Goal: Information Seeking & Learning: Check status

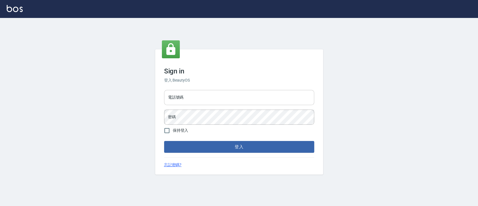
click at [286, 100] on input "電話號碼" at bounding box center [239, 97] width 150 height 15
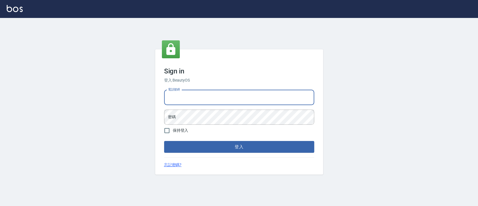
type input "0223817575"
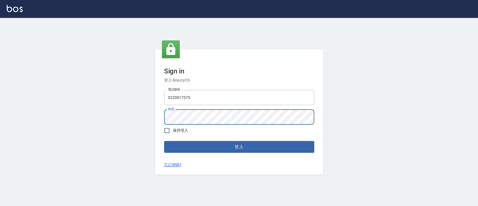
click at [164, 141] on button "登入" at bounding box center [239, 147] width 150 height 12
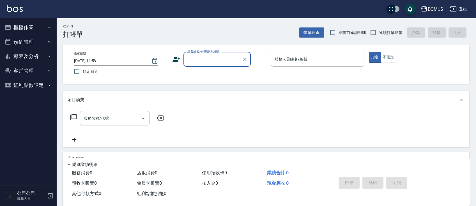
click at [38, 54] on button "報表及分析" at bounding box center [28, 56] width 52 height 15
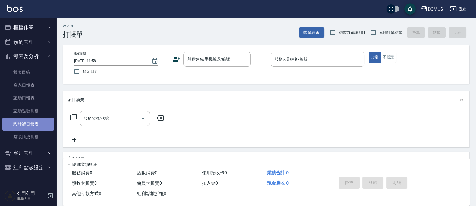
click at [33, 122] on link "設計師日報表" at bounding box center [28, 124] width 52 height 13
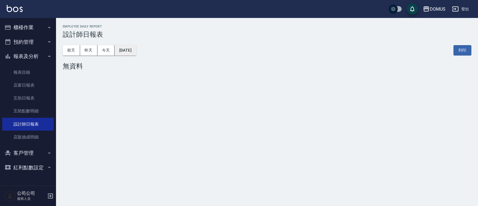
click at [136, 47] on button "[DATE]" at bounding box center [125, 50] width 21 height 10
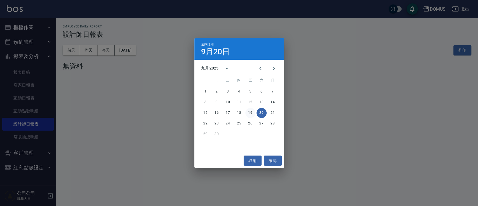
click at [254, 113] on button "19" at bounding box center [251, 113] width 10 height 10
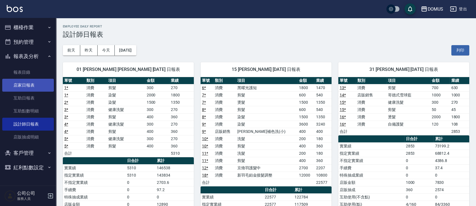
click at [37, 82] on link "店家日報表" at bounding box center [28, 85] width 52 height 13
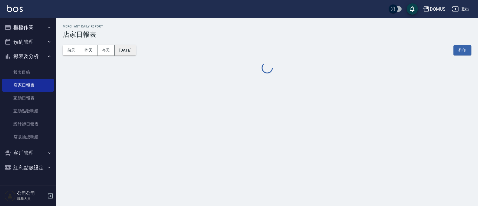
click at [136, 50] on button "2025/09/20" at bounding box center [125, 50] width 21 height 10
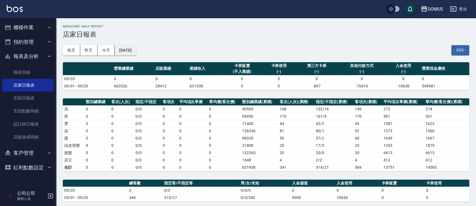
click at [126, 50] on button "2025/09/20" at bounding box center [125, 50] width 21 height 10
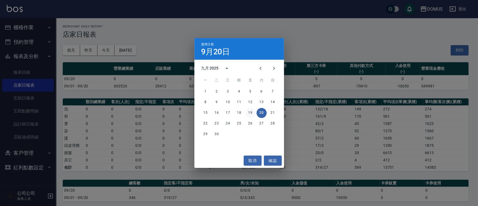
click at [253, 117] on div "15 16 17 18 19 20 21" at bounding box center [240, 113] width 90 height 10
click at [252, 117] on button "19" at bounding box center [251, 113] width 10 height 10
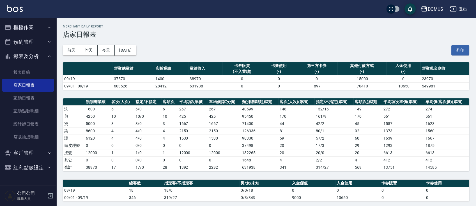
scroll to position [178, 0]
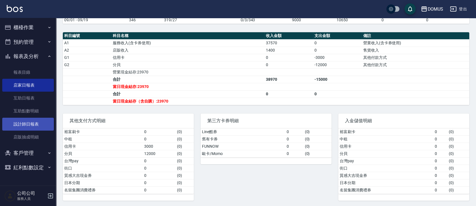
click at [35, 120] on link "設計師日報表" at bounding box center [28, 124] width 52 height 13
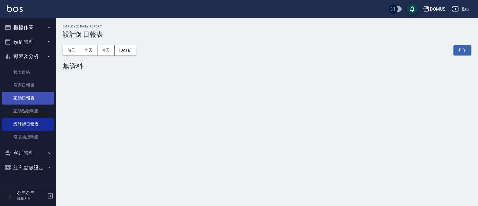
click at [45, 103] on link "互助日報表" at bounding box center [28, 98] width 52 height 13
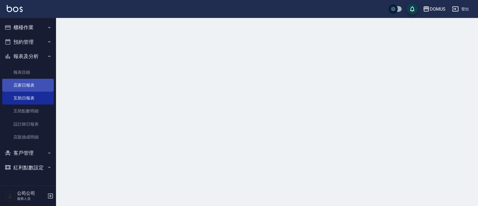
click at [46, 91] on link "店家日報表" at bounding box center [28, 85] width 52 height 13
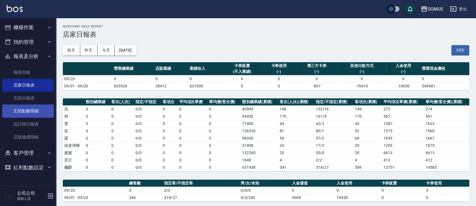
click at [27, 116] on link "互助點數明細" at bounding box center [28, 111] width 52 height 13
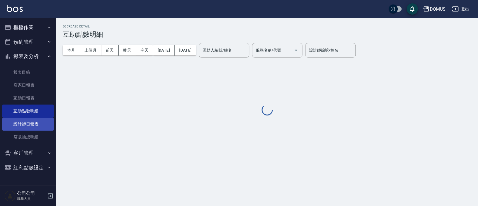
click at [27, 128] on link "設計師日報表" at bounding box center [28, 124] width 52 height 13
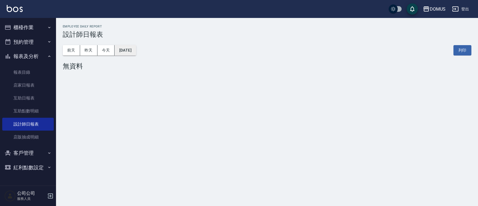
click at [130, 54] on button "2025/09/20" at bounding box center [125, 50] width 21 height 10
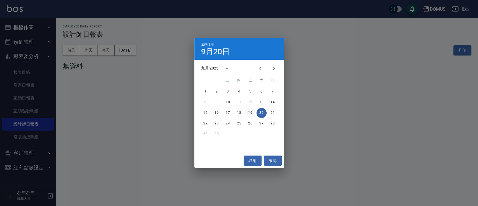
click at [254, 112] on button "19" at bounding box center [251, 113] width 10 height 10
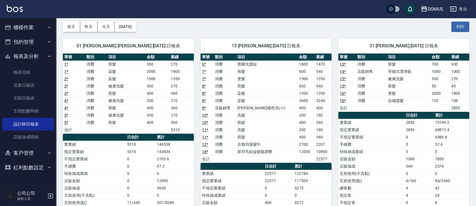
scroll to position [38, 0]
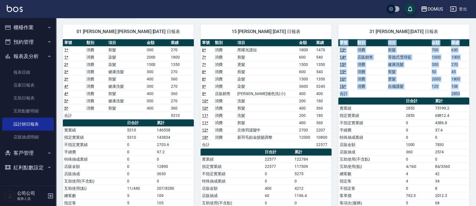
drag, startPoint x: 472, startPoint y: 74, endPoint x: 469, endPoint y: 134, distance: 59.8
click at [469, 134] on div "DOMUS 2025-09-19 設計師日報表 列印時間： 2025-09-20-12:00 Employee Daily Report 設計師日報表 前天 …" at bounding box center [266, 205] width 420 height 451
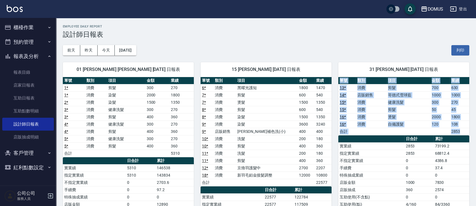
scroll to position [53, 0]
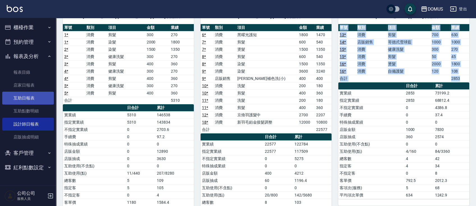
click at [46, 100] on link "互助日報表" at bounding box center [28, 98] width 52 height 13
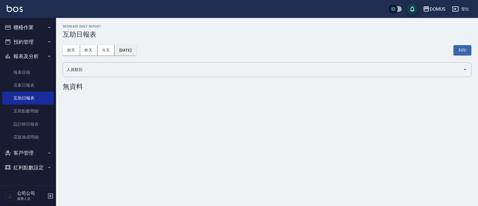
click at [136, 53] on button "2025/09/20" at bounding box center [125, 50] width 21 height 10
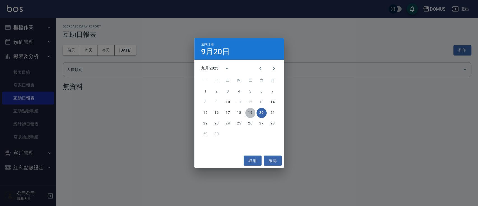
click at [249, 113] on button "19" at bounding box center [251, 113] width 10 height 10
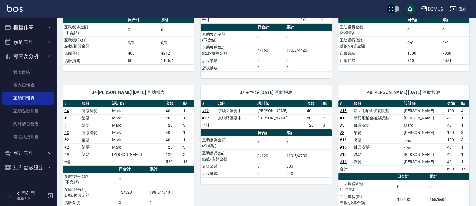
scroll to position [104, 0]
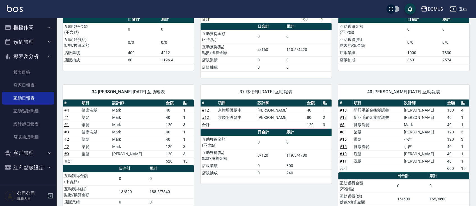
click at [342, 117] on link "# 18" at bounding box center [342, 117] width 7 height 4
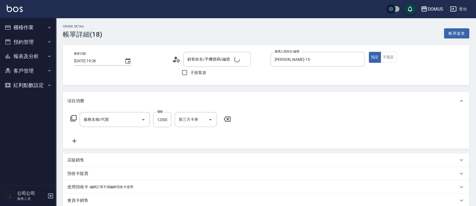
type input "[DATE] 19:26"
type input "[PERSON_NAME]-15"
type input "0"
type input "新羽毛鉑金接髮調整(704)"
type input "分貝"
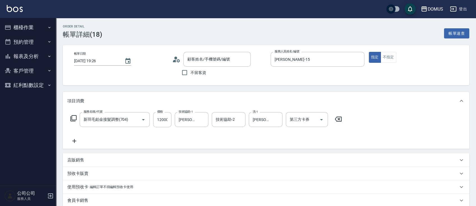
type input "新客人 姓名未設定/00/null"
click at [278, 119] on icon "Clear" at bounding box center [277, 120] width 6 height 6
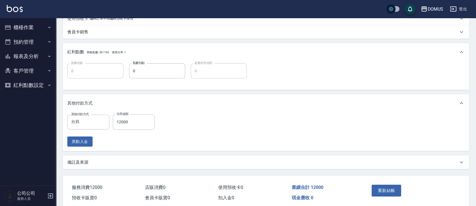
scroll to position [191, 0]
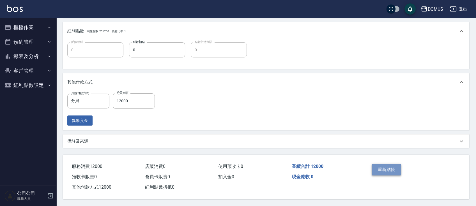
click at [391, 164] on button "重新結帳" at bounding box center [386, 170] width 30 height 12
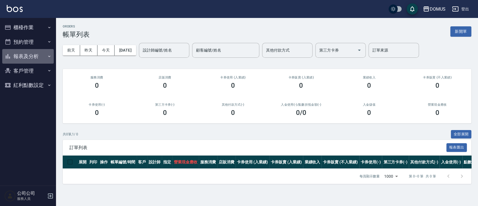
click at [38, 49] on button "報表及分析" at bounding box center [28, 56] width 52 height 15
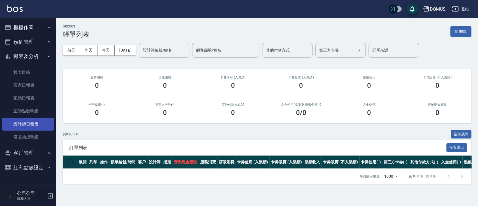
click at [28, 124] on link "設計師日報表" at bounding box center [28, 124] width 52 height 13
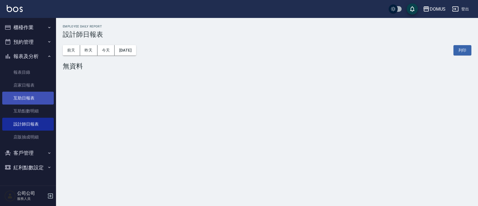
click at [45, 103] on link "互助日報表" at bounding box center [28, 98] width 52 height 13
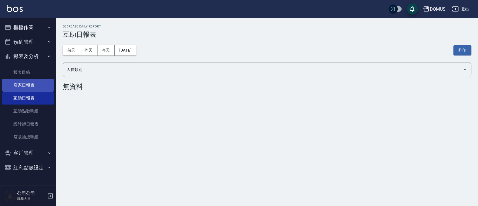
click at [48, 84] on link "店家日報表" at bounding box center [28, 85] width 52 height 13
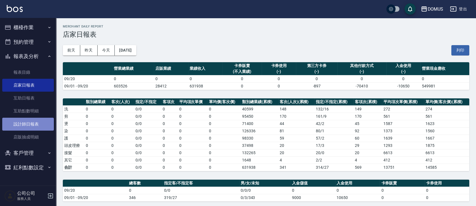
click at [45, 119] on link "設計師日報表" at bounding box center [28, 124] width 52 height 13
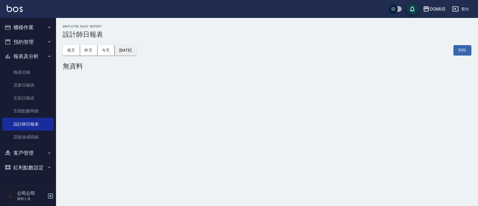
click at [127, 48] on button "2025/09/20" at bounding box center [125, 50] width 21 height 10
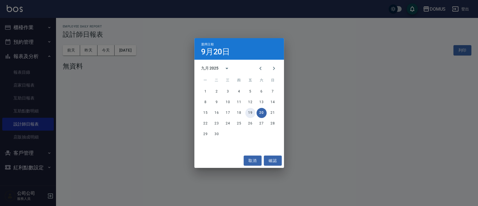
click at [251, 112] on button "19" at bounding box center [251, 113] width 10 height 10
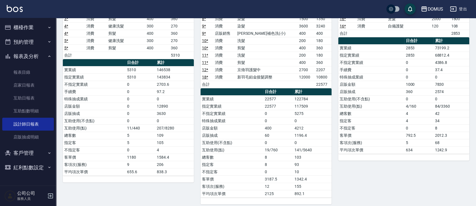
scroll to position [101, 0]
